Goal: Transaction & Acquisition: Purchase product/service

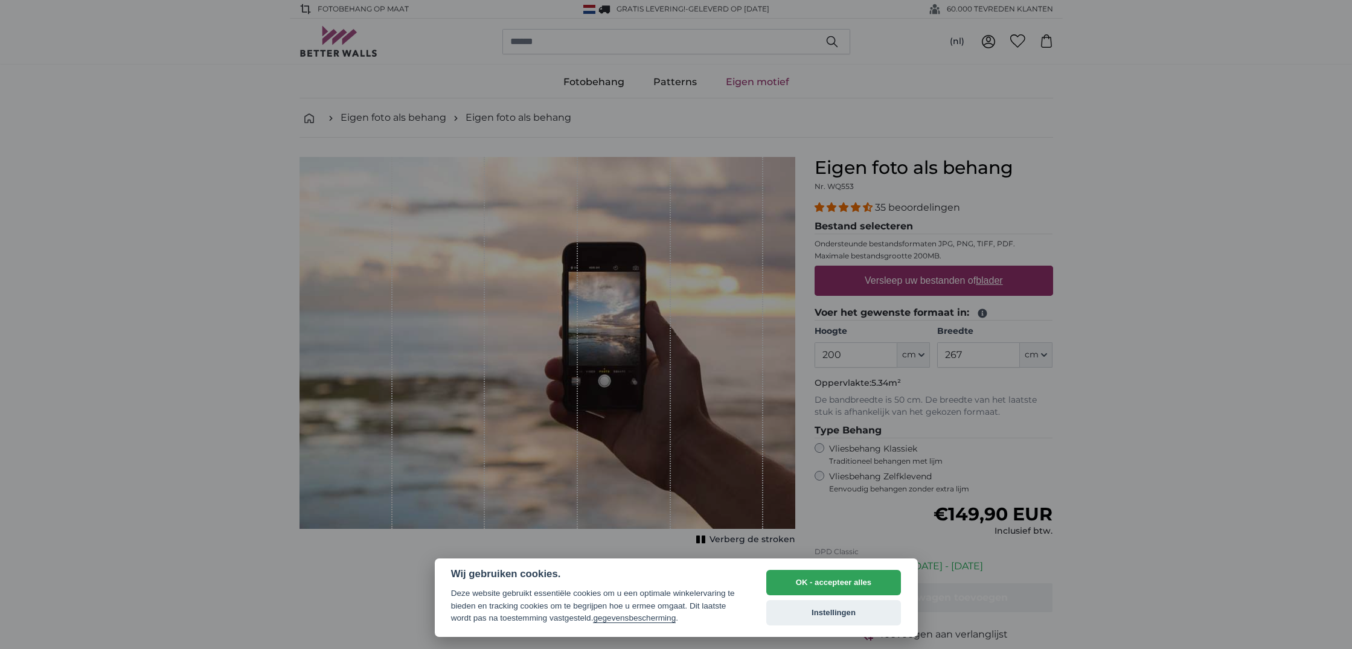
click at [824, 576] on button "OK - accepteer alles" at bounding box center [833, 582] width 135 height 25
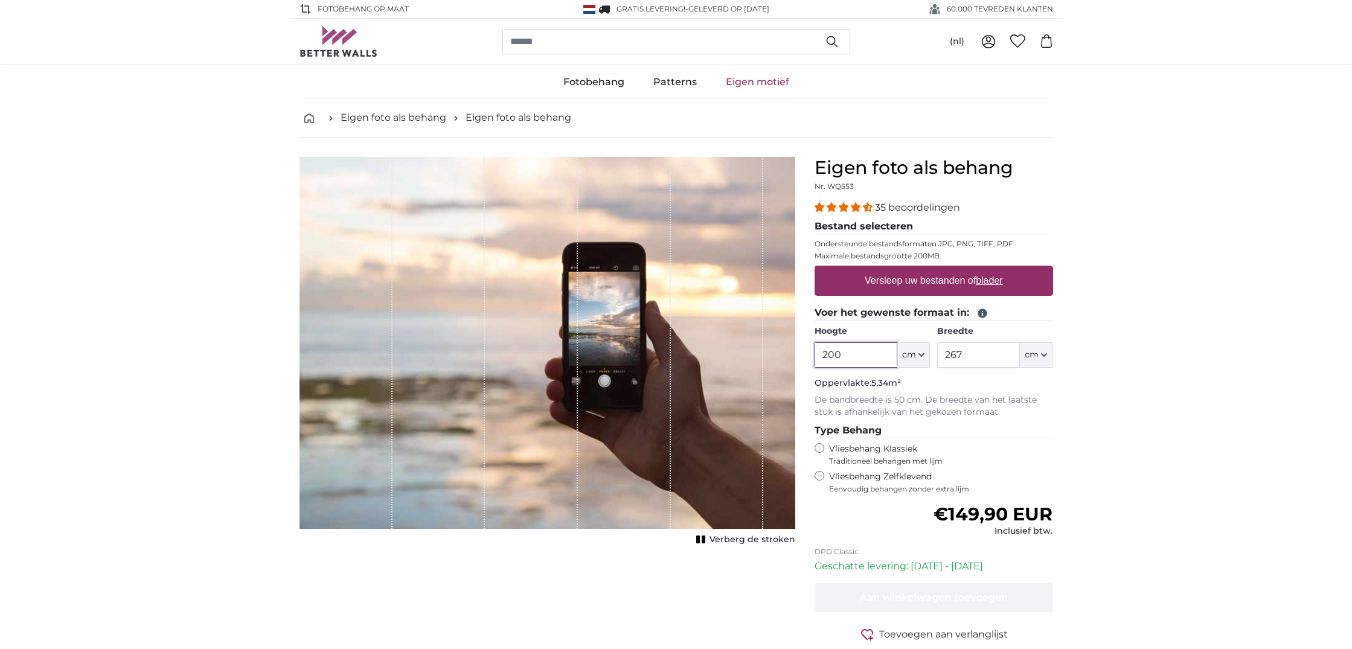
drag, startPoint x: 866, startPoint y: 350, endPoint x: 786, endPoint y: 358, distance: 80.7
click at [786, 358] on product-detail "Annuleren Afbeelding bijsnijden Verberg de stroken Eigen foto als behang Nr. WQ…" at bounding box center [676, 404] width 773 height 533
type input "185"
click at [957, 347] on input "267" at bounding box center [978, 354] width 83 height 25
drag, startPoint x: 978, startPoint y: 350, endPoint x: 882, endPoint y: 356, distance: 96.8
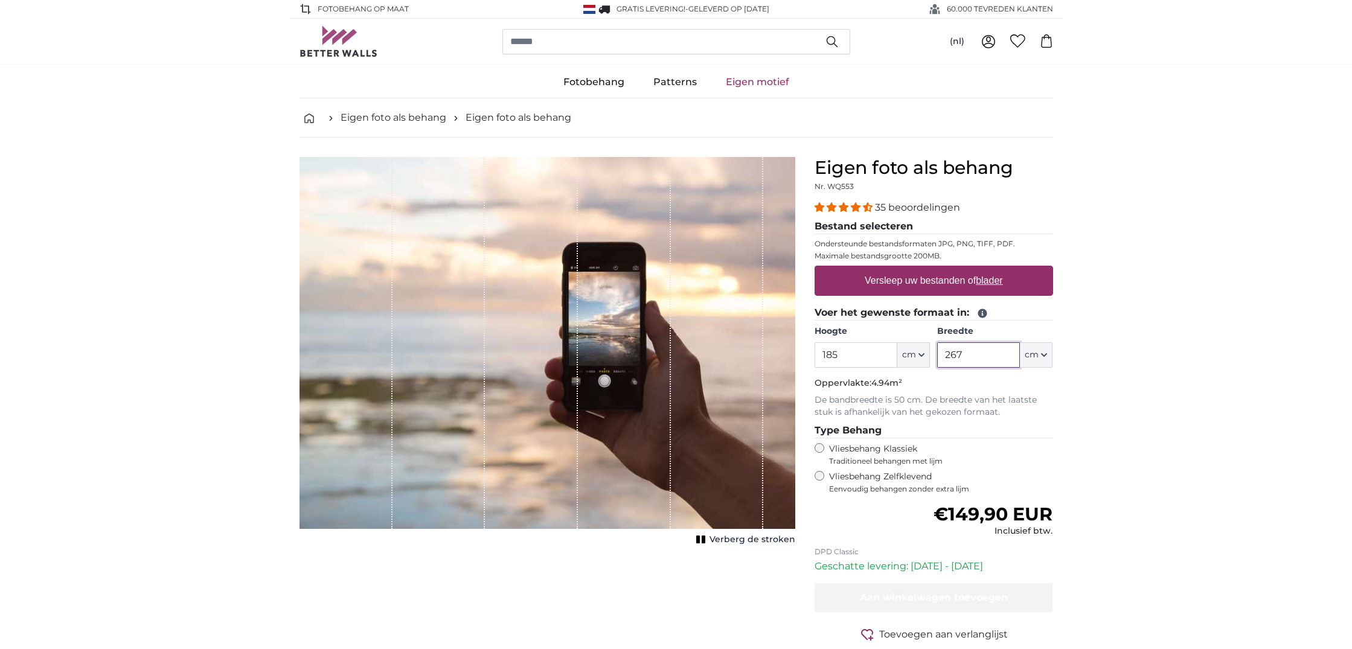
click at [882, 356] on div "Hoogte 185 ft cm Centimeter (cm) Inches (inch) Feet (ft. in.) Breedte 267 ft cm…" at bounding box center [934, 347] width 239 height 42
type input "5"
type input "265"
click at [889, 471] on label "Vliesbehang Zelfklevend Eenvoudig behangen zonder extra lijm" at bounding box center [941, 482] width 224 height 23
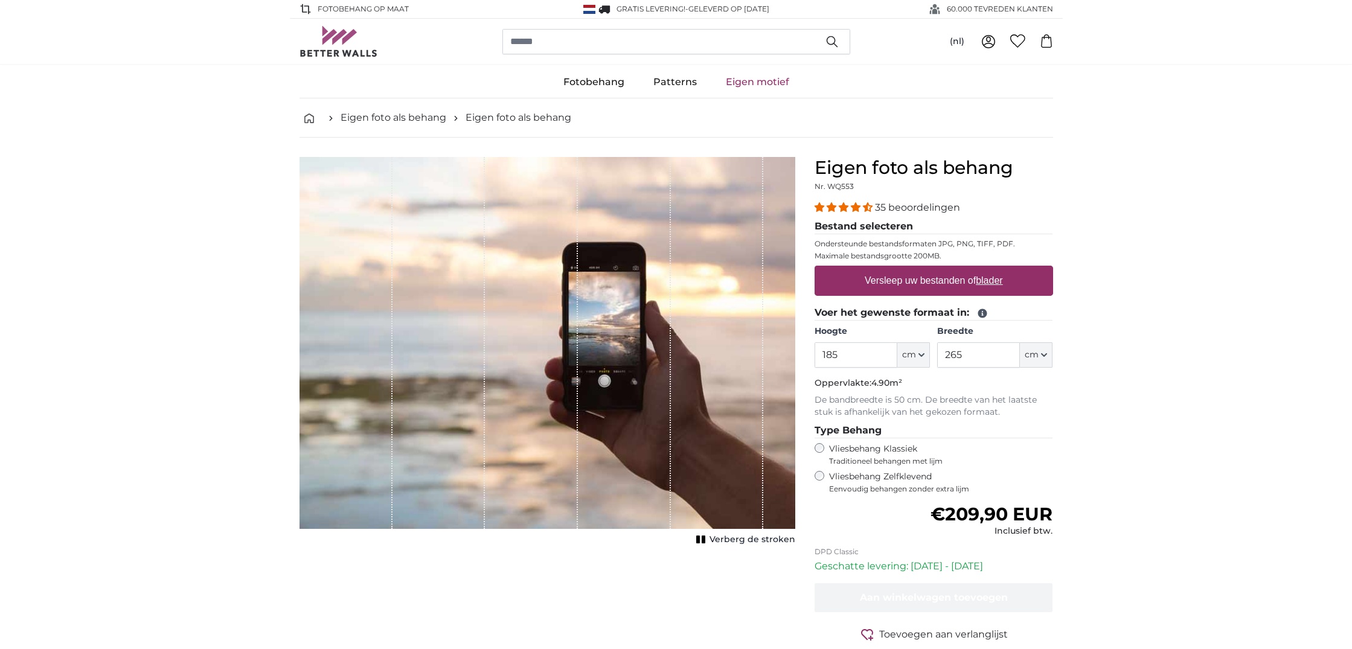
click at [868, 448] on label "Vliesbehang Klassiek Traditioneel behangen met lijm" at bounding box center [930, 454] width 202 height 23
click at [875, 471] on label "Vliesbehang Zelfklevend Eenvoudig behangen zonder extra lijm" at bounding box center [941, 482] width 224 height 23
click at [632, 291] on div "1 of 1" at bounding box center [624, 343] width 93 height 372
click at [762, 83] on link "Eigen motief" at bounding box center [757, 81] width 92 height 31
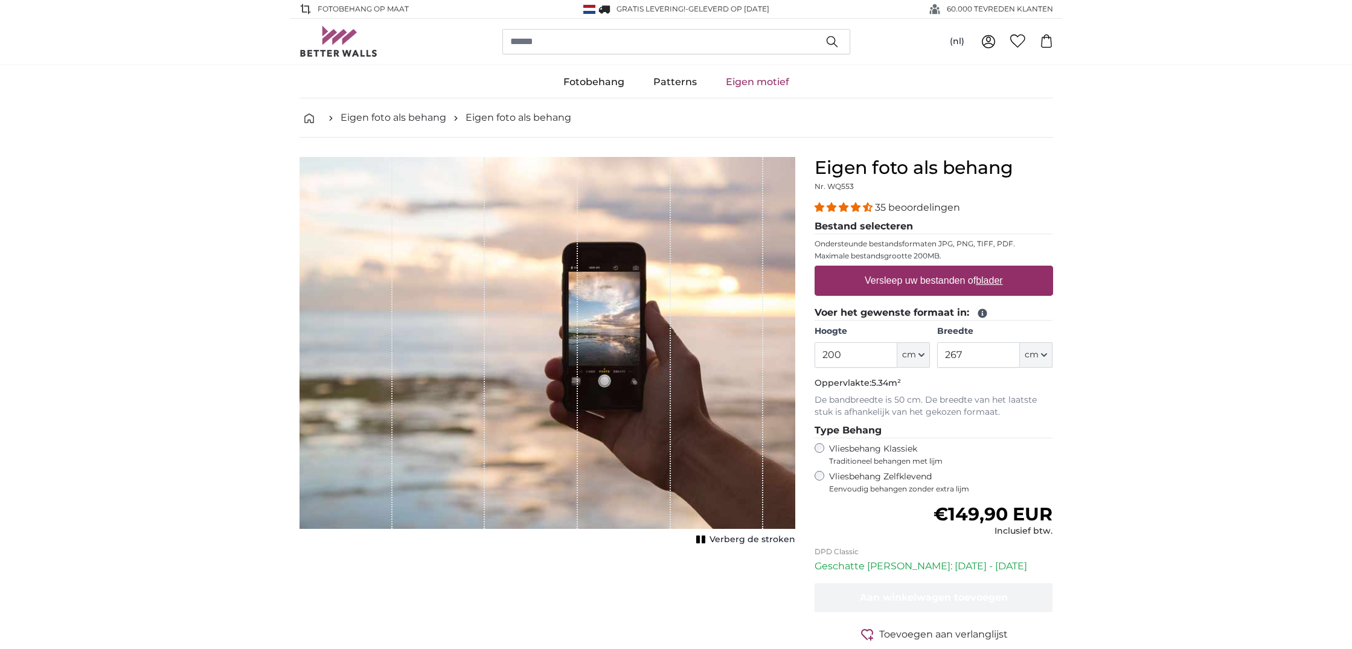
drag, startPoint x: 410, startPoint y: 373, endPoint x: 901, endPoint y: 279, distance: 499.3
click at [643, 335] on div "1 of 1" at bounding box center [548, 343] width 496 height 372
click at [998, 275] on u "blader" at bounding box center [989, 280] width 27 height 10
click at [998, 269] on input "Versleep uw bestanden of blader" at bounding box center [934, 268] width 239 height 4
